Goal: Task Accomplishment & Management: Use online tool/utility

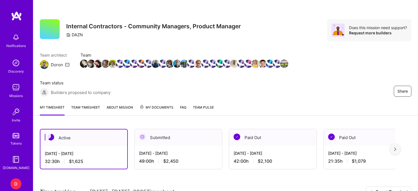
scroll to position [155, 0]
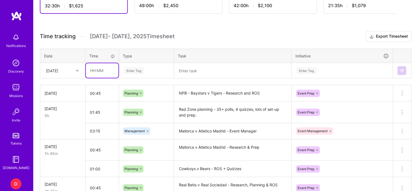
click at [94, 70] on input "text" at bounding box center [102, 70] width 33 height 15
type input "00:45"
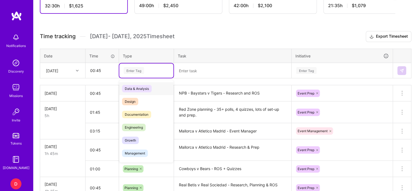
click at [133, 70] on div "Enter Tag" at bounding box center [134, 70] width 20 height 9
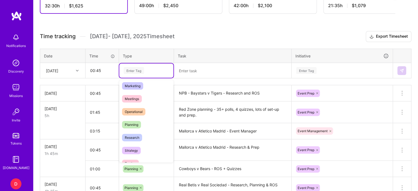
scroll to position [84, 0]
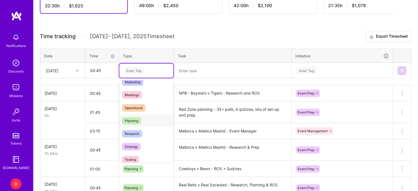
click at [130, 117] on span "Planning" at bounding box center [131, 120] width 19 height 7
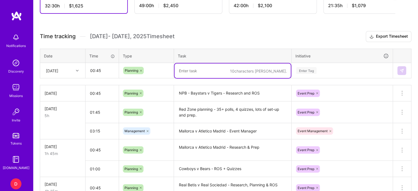
click at [185, 71] on textarea at bounding box center [232, 70] width 116 height 15
type textarea "Athletic Club v Girona - Research & ROS Creation"
click at [306, 69] on div "Enter Tag" at bounding box center [306, 70] width 20 height 9
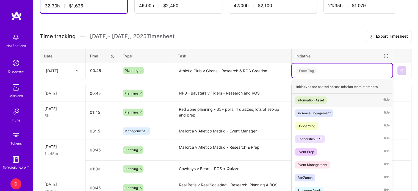
scroll to position [158, 0]
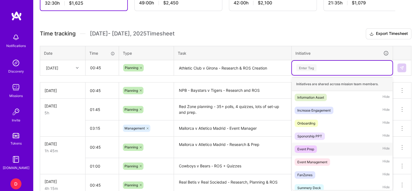
click at [308, 146] on div "Event Prep" at bounding box center [305, 149] width 17 height 6
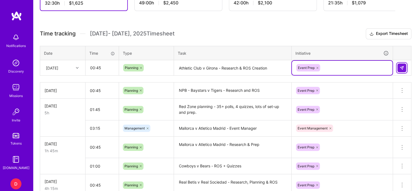
click at [403, 68] on img at bounding box center [401, 68] width 4 height 4
